Goal: Task Accomplishment & Management: Use online tool/utility

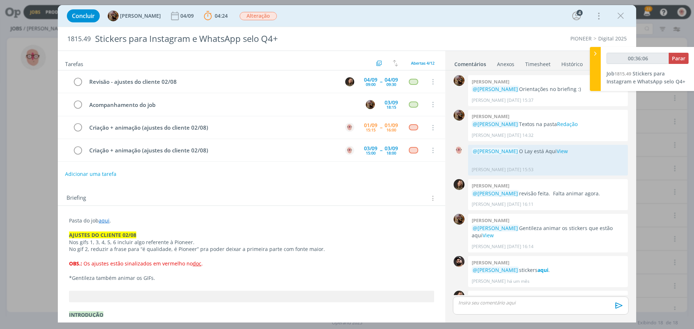
scroll to position [220, 0]
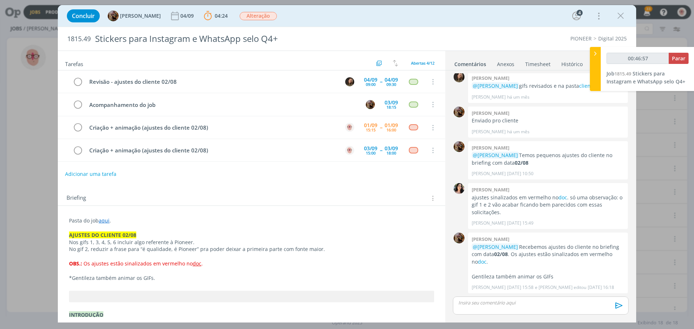
type input "00:46:58"
click at [678, 59] on span "Parar" at bounding box center [678, 58] width 13 height 7
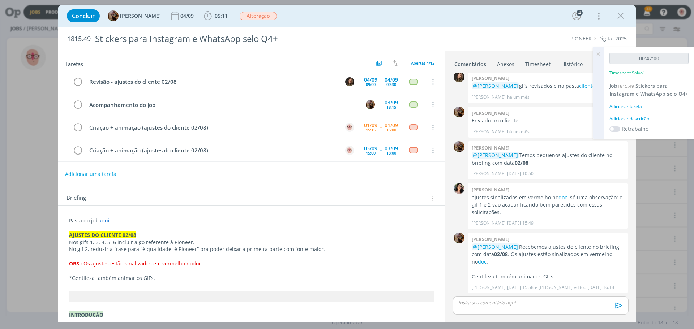
click at [634, 119] on div "Adicionar descrição" at bounding box center [649, 119] width 79 height 7
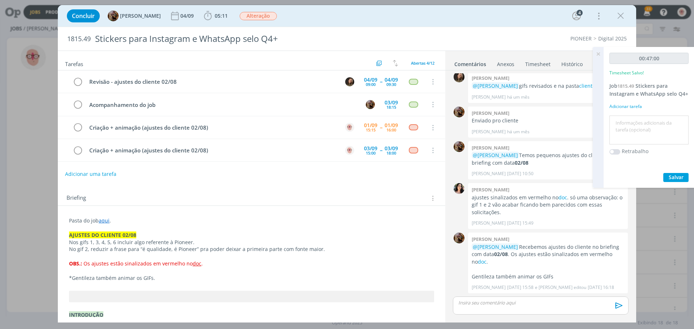
click at [634, 119] on textarea at bounding box center [650, 131] width 76 height 26
type textarea "ajustes"
click at [669, 177] on span "Salvar" at bounding box center [676, 177] width 15 height 7
drag, startPoint x: 596, startPoint y: 55, endPoint x: 605, endPoint y: 51, distance: 10.0
click at [599, 54] on icon at bounding box center [598, 54] width 13 height 14
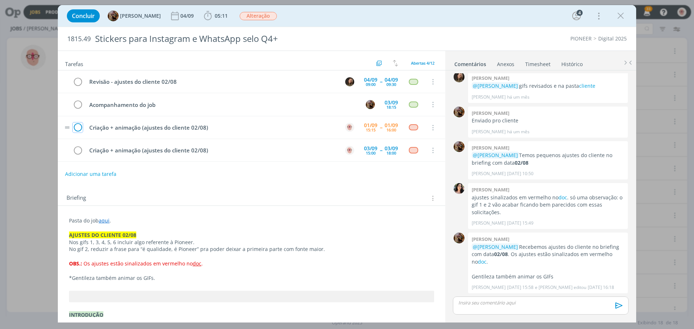
click at [79, 127] on icon "dialog" at bounding box center [78, 128] width 10 height 11
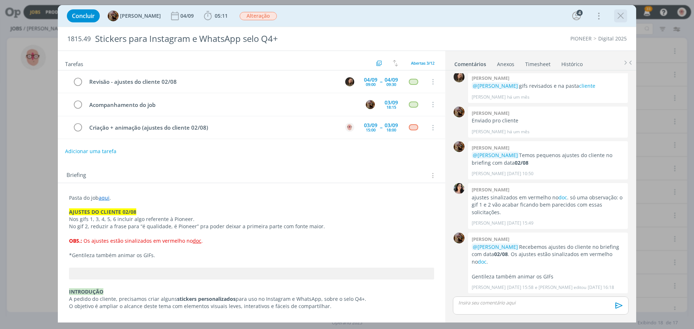
click at [623, 16] on icon "dialog" at bounding box center [620, 15] width 11 height 11
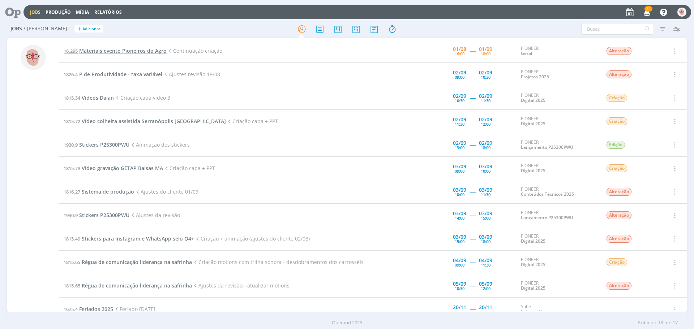
click at [106, 48] on span "Materiais evento Pioneiros do Agro" at bounding box center [123, 50] width 88 height 7
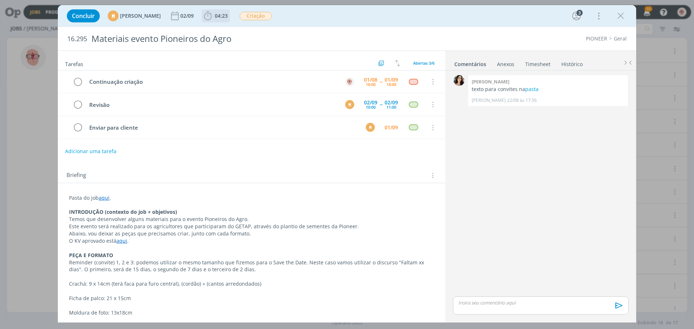
click at [212, 16] on icon "dialog" at bounding box center [208, 15] width 8 height 9
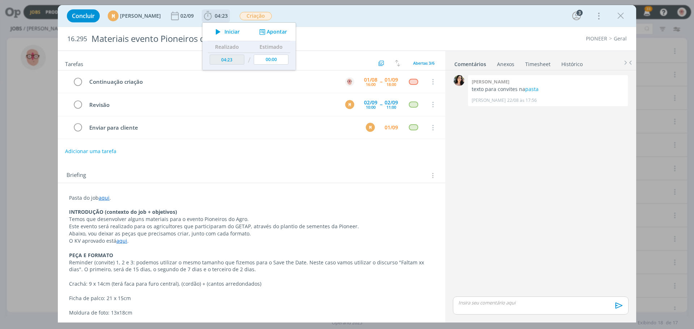
click at [225, 30] on icon "dialog" at bounding box center [218, 31] width 13 height 9
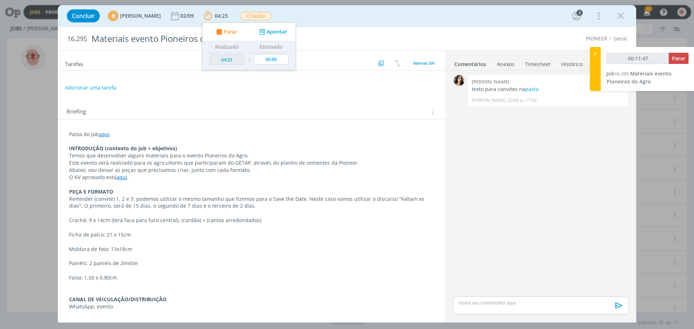
scroll to position [72, 0]
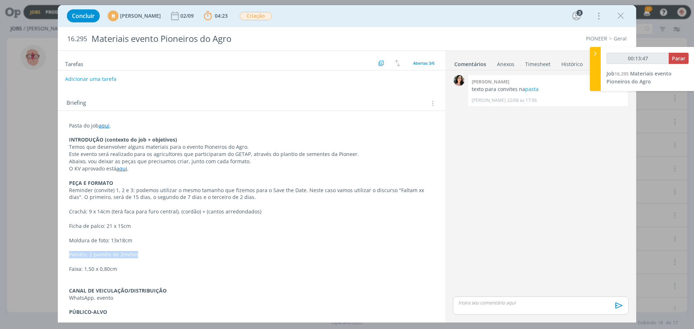
drag, startPoint x: 69, startPoint y: 253, endPoint x: 141, endPoint y: 255, distance: 72.4
click at [141, 255] on div "Pasta do job aqui . INTRODUÇÃO (contexto do job + objetivos) Temos que desenvol…" at bounding box center [252, 248] width 376 height 257
copy p "Painéis: 2 painéis de 2mx5m"
drag, startPoint x: 116, startPoint y: 253, endPoint x: 120, endPoint y: 252, distance: 4.4
click at [117, 253] on p "Painéis: 2 painéis de 2mx5m" at bounding box center [251, 254] width 365 height 7
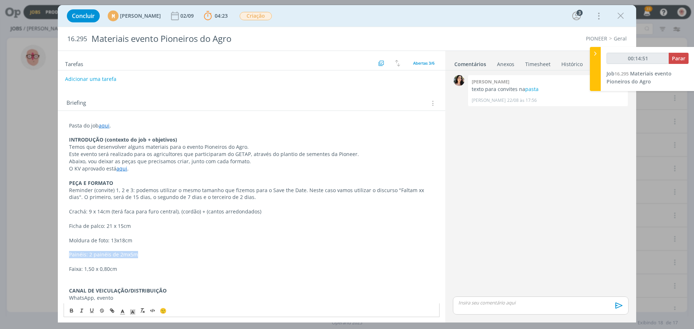
click at [119, 254] on p "Painéis: 2 painéis de 2mx5m" at bounding box center [251, 254] width 365 height 7
drag, startPoint x: 118, startPoint y: 256, endPoint x: 148, endPoint y: 252, distance: 30.2
click at [148, 252] on p "Painéis: 2 painéis de 2mx5m" at bounding box center [251, 254] width 365 height 7
copy p "2mx5m"
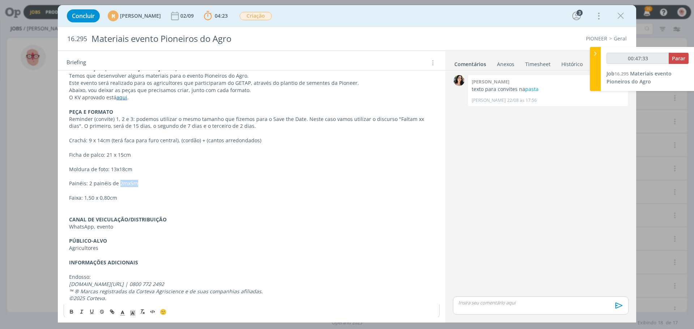
scroll to position [145, 0]
click at [621, 14] on icon "dialog" at bounding box center [620, 15] width 11 height 11
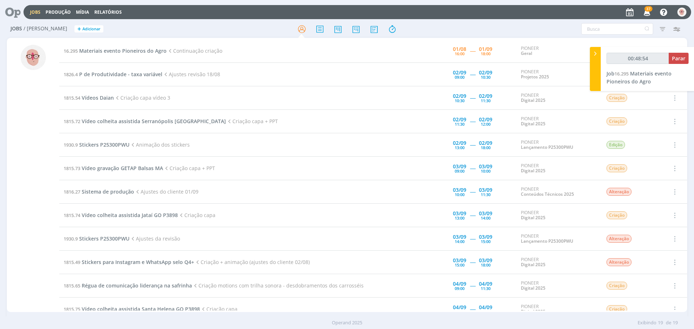
type input "00:48:55"
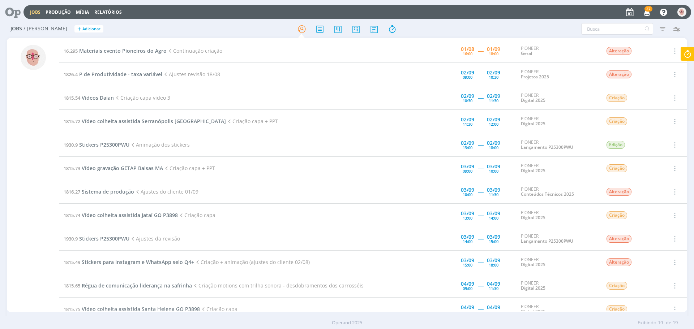
click at [113, 47] on td "16.295 Materiais evento Pioneiros do Agro Continuação criação" at bounding box center [230, 51] width 342 height 24
click at [118, 51] on span "Materiais evento Pioneiros do Agro" at bounding box center [123, 50] width 88 height 7
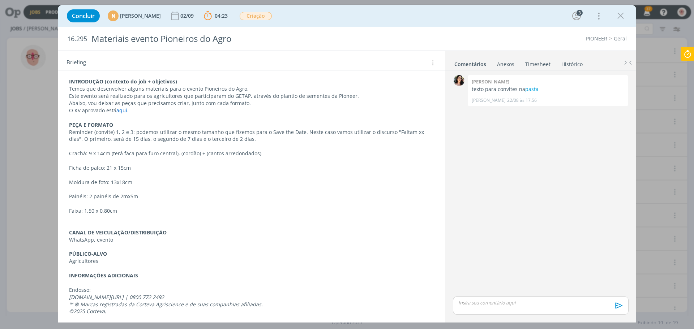
scroll to position [134, 0]
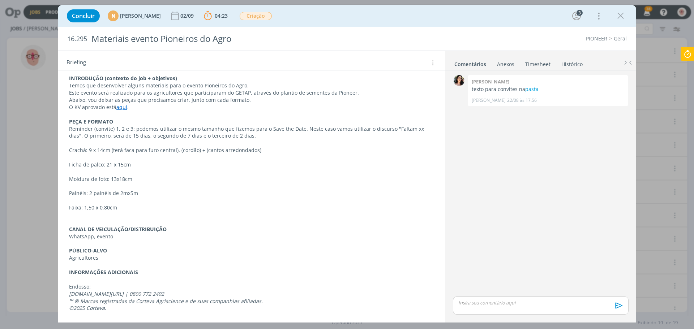
click at [688, 52] on icon at bounding box center [687, 54] width 13 height 14
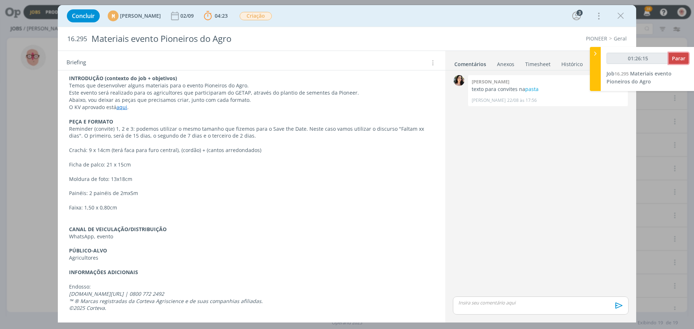
click at [683, 61] on span "Parar" at bounding box center [678, 58] width 13 height 7
type input "01:27:00"
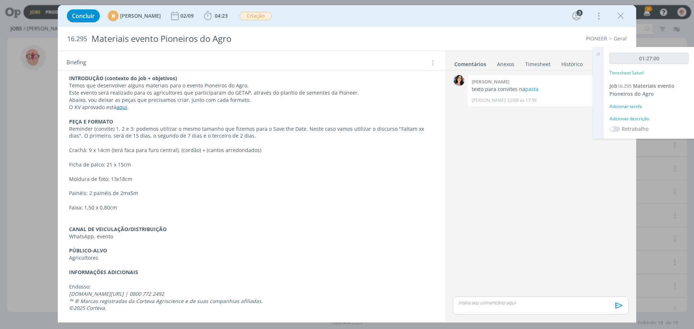
click at [635, 120] on div "Adicionar descrição" at bounding box center [649, 119] width 79 height 7
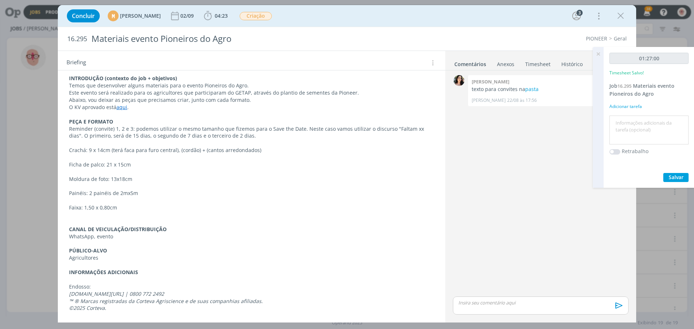
click at [629, 131] on textarea at bounding box center [650, 131] width 76 height 26
type textarea "criação"
drag, startPoint x: 110, startPoint y: 179, endPoint x: 140, endPoint y: 182, distance: 29.5
click at [140, 182] on p "Moldura de foto: 13x18cm" at bounding box center [251, 179] width 365 height 7
click at [620, 16] on icon "dialog" at bounding box center [620, 15] width 11 height 11
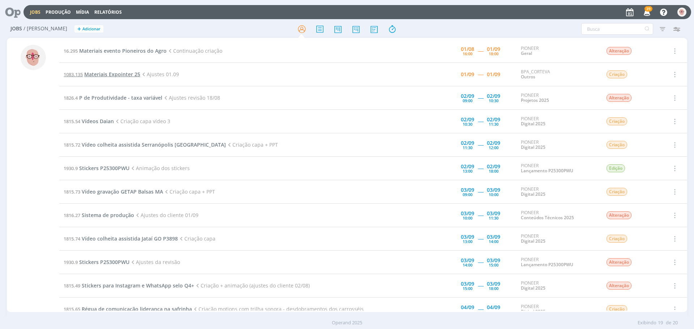
click at [116, 76] on span "Materiais Expointer 25" at bounding box center [112, 74] width 56 height 7
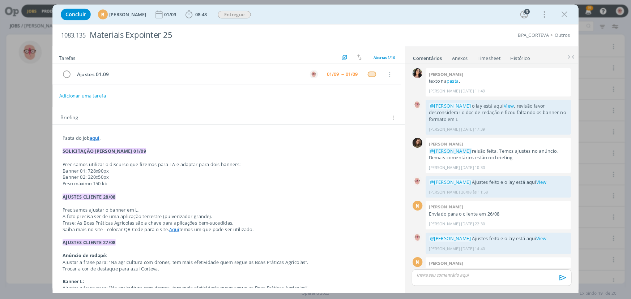
scroll to position [83, 0]
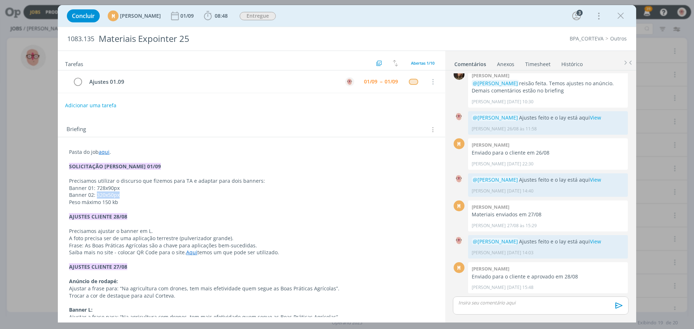
drag, startPoint x: 95, startPoint y: 195, endPoint x: 129, endPoint y: 197, distance: 34.0
click at [129, 197] on p "Banner 02: 320x50px" at bounding box center [251, 195] width 365 height 7
click at [212, 16] on icon "dialog" at bounding box center [208, 15] width 8 height 9
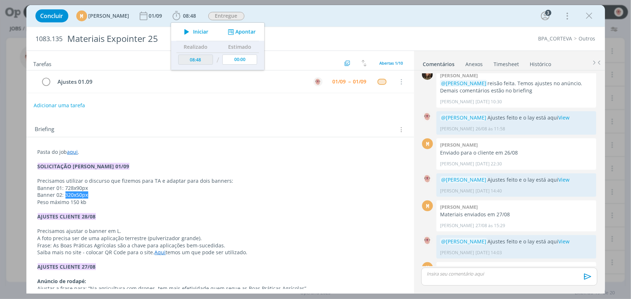
type input "09:03"
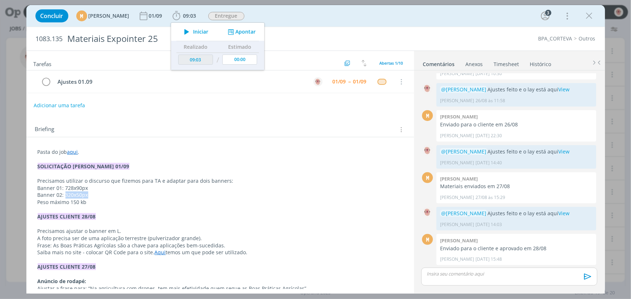
scroll to position [111, 0]
click at [256, 31] on button "Apontar" at bounding box center [241, 32] width 30 height 8
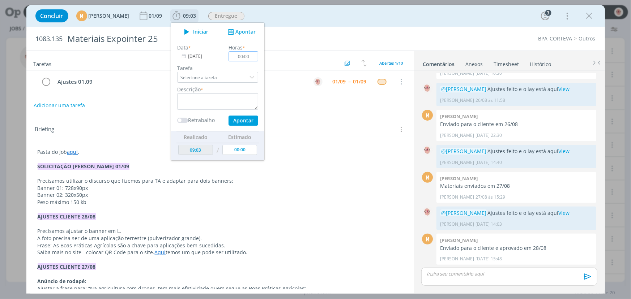
drag, startPoint x: 260, startPoint y: 57, endPoint x: 270, endPoint y: 55, distance: 10.4
click at [258, 55] on input "00:00" at bounding box center [244, 56] width 30 height 10
type input "00:25"
click at [237, 94] on textarea "dialog" at bounding box center [217, 101] width 81 height 17
type textarea "Criação"
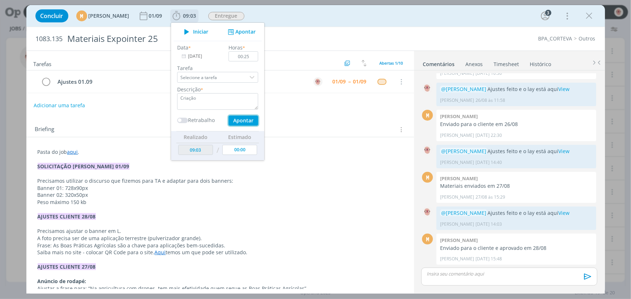
click at [256, 121] on button "Apontar" at bounding box center [243, 121] width 30 height 10
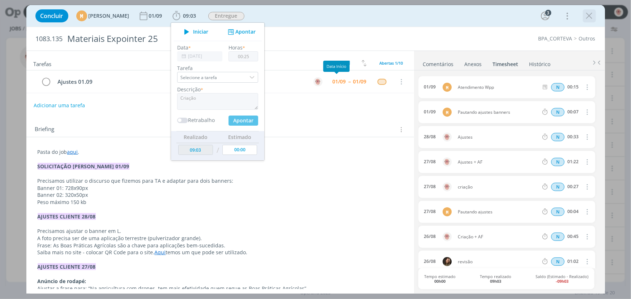
type input "09:28"
type input "00:00"
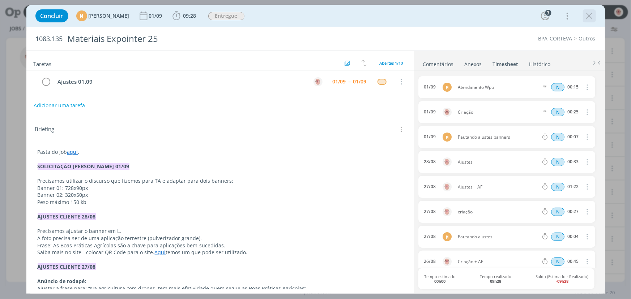
click at [590, 15] on icon "dialog" at bounding box center [589, 15] width 11 height 11
